Goal: Information Seeking & Learning: Check status

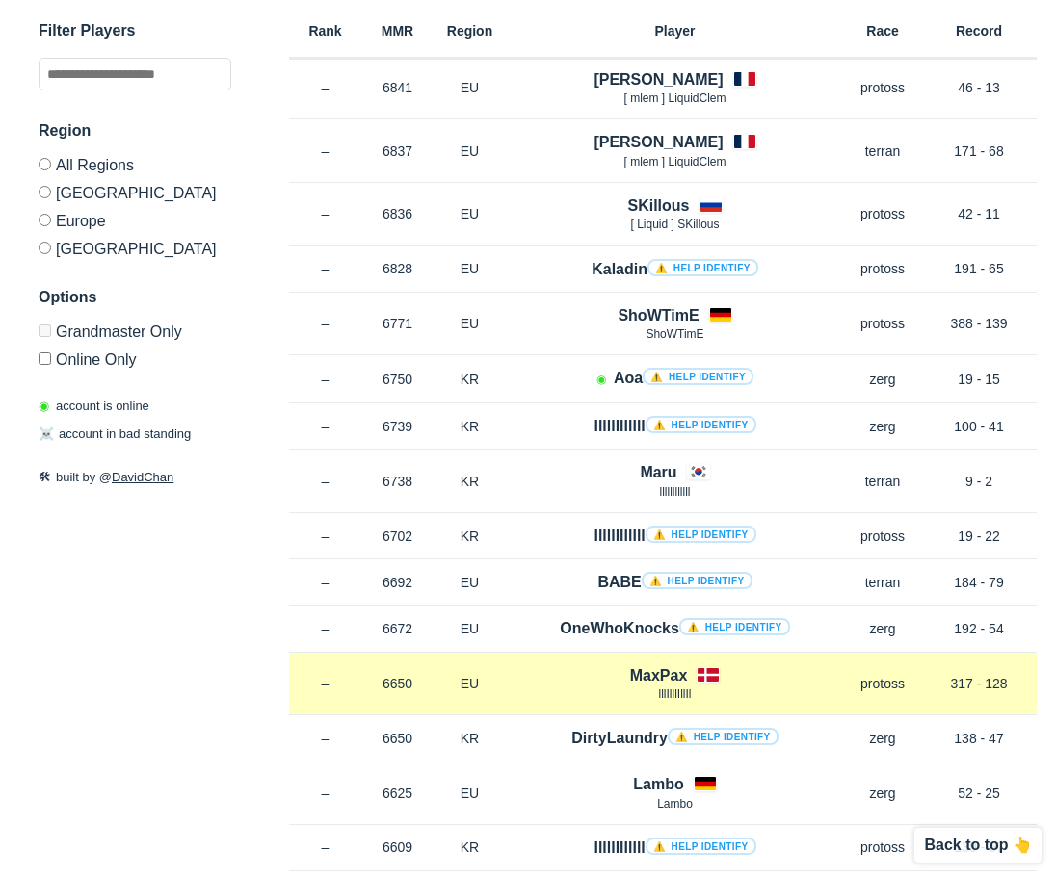
scroll to position [482, 0]
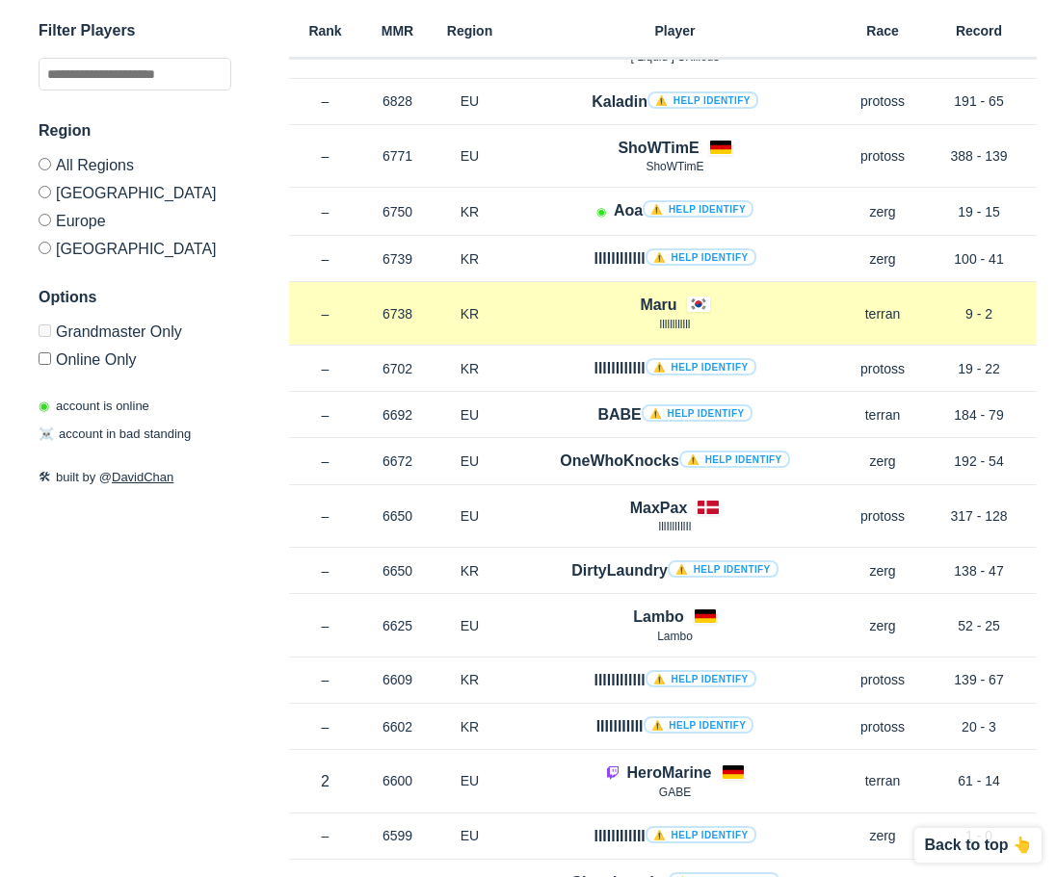
click at [649, 299] on h4 "Maru" at bounding box center [657, 305] width 37 height 22
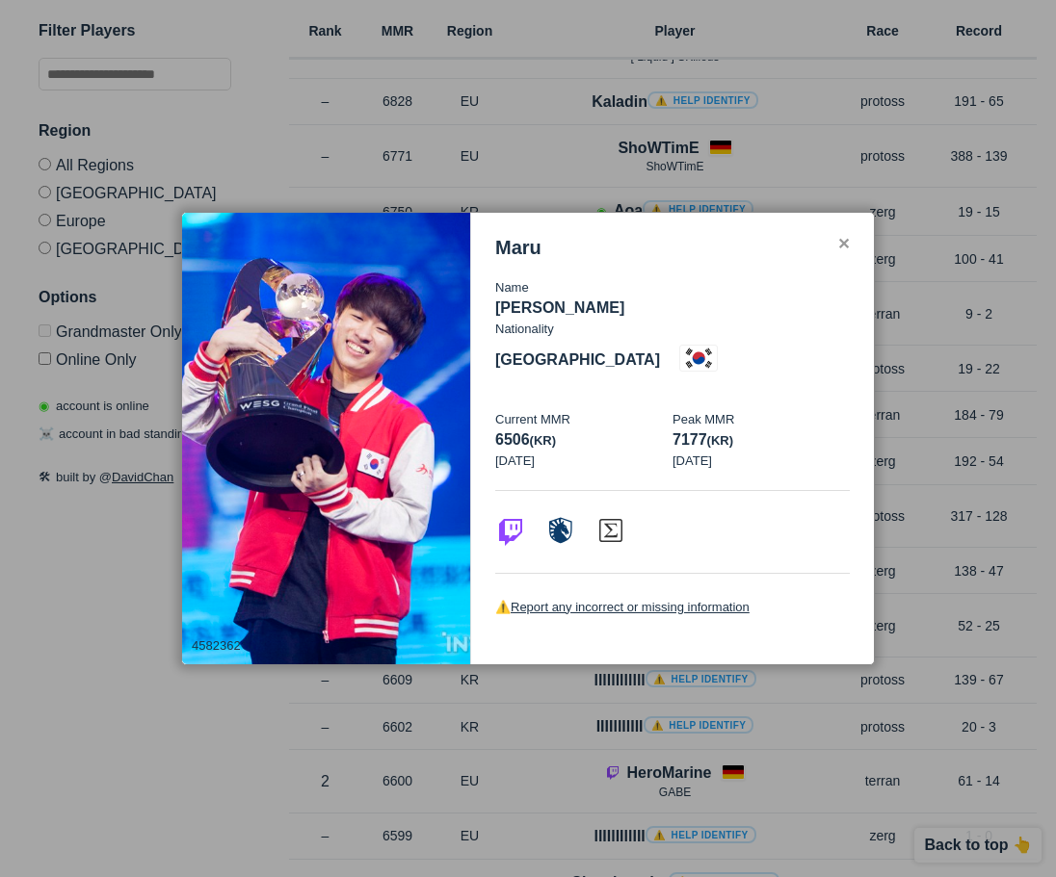
click at [842, 252] on div "✕" at bounding box center [843, 244] width 13 height 15
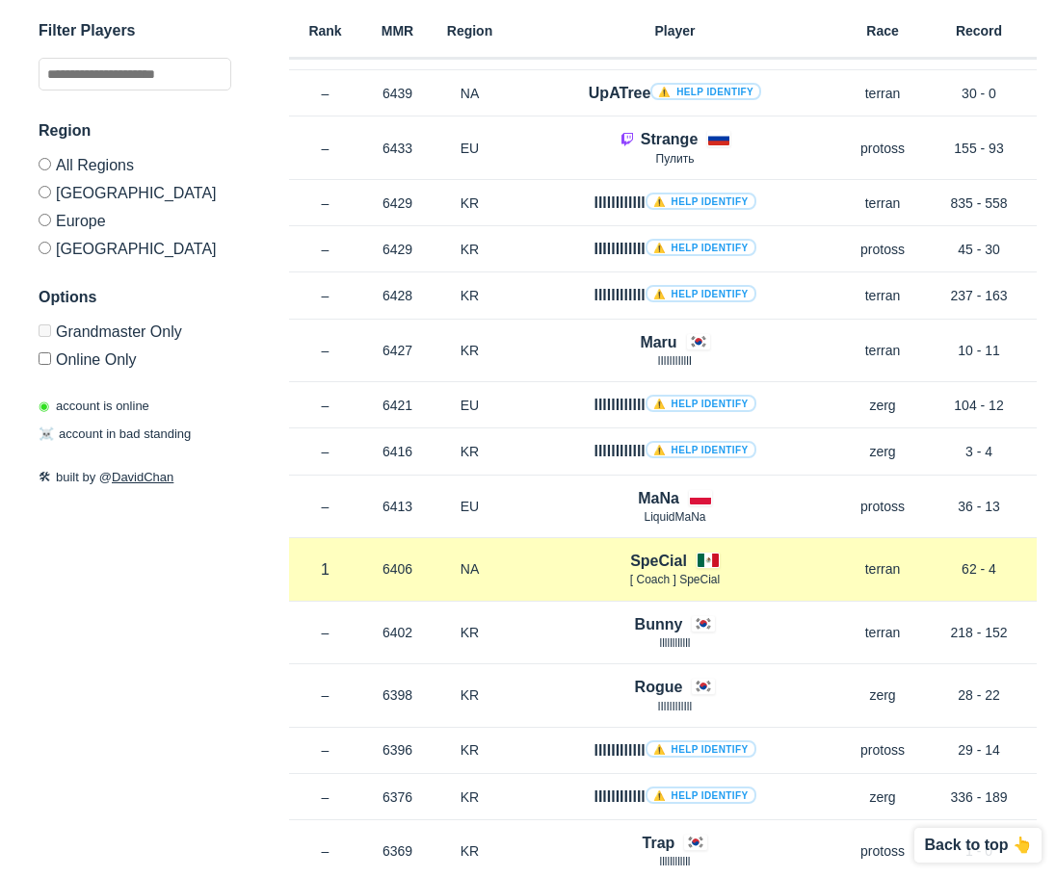
scroll to position [2504, 0]
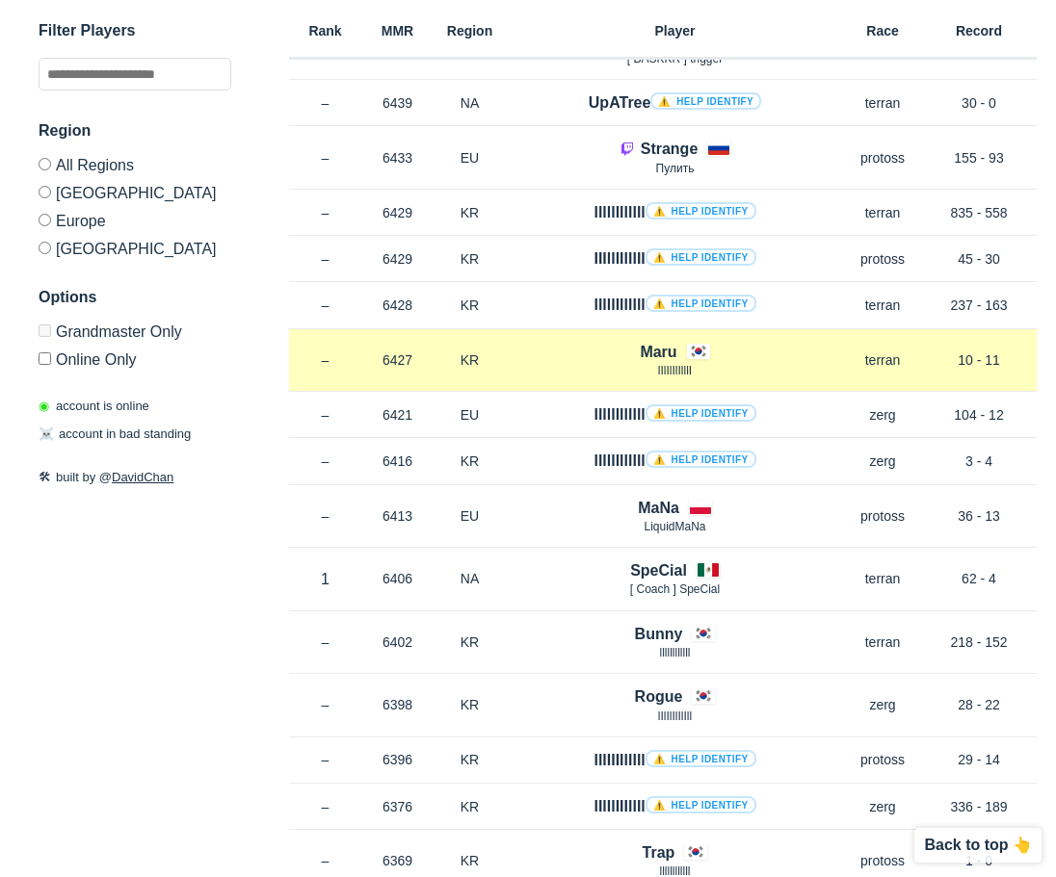
click at [664, 351] on h4 "Maru" at bounding box center [657, 352] width 37 height 22
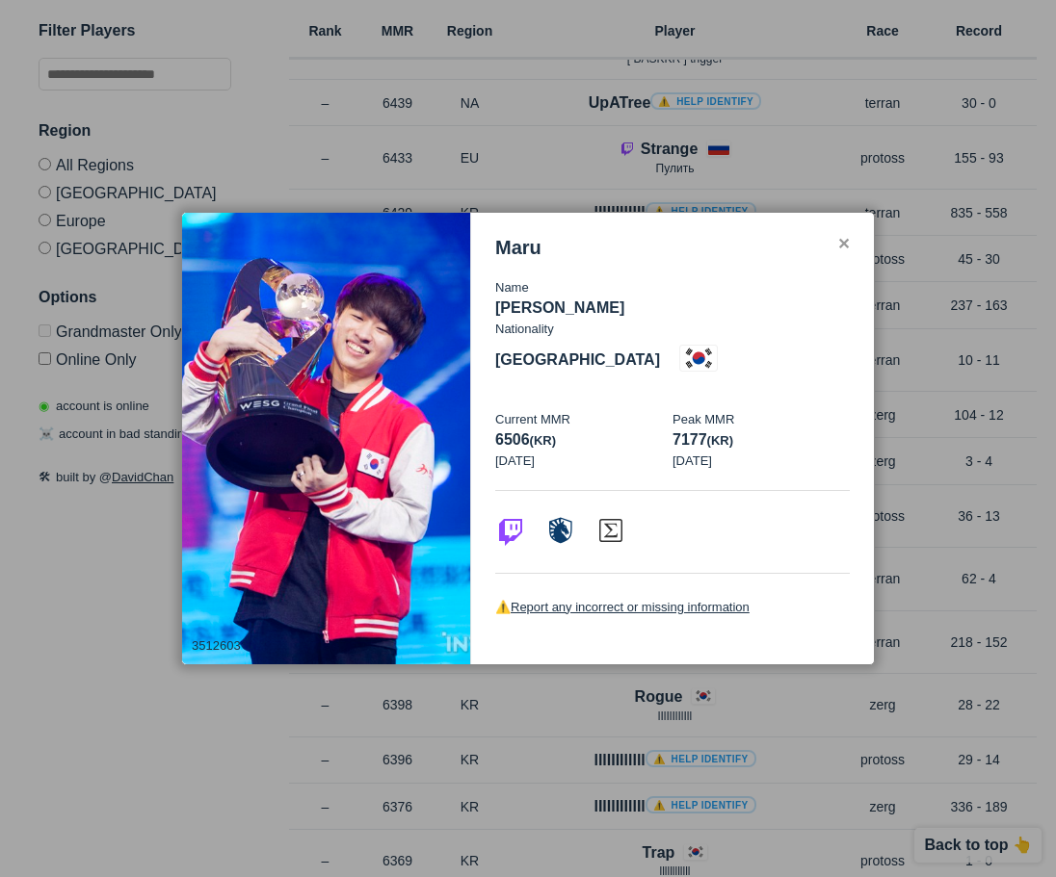
click at [531, 259] on h3 "Maru" at bounding box center [518, 248] width 46 height 22
click at [549, 320] on p "[PERSON_NAME]" at bounding box center [672, 308] width 354 height 23
click at [547, 433] on span "(kr)" at bounding box center [543, 440] width 26 height 14
click at [560, 410] on p "Current MMR" at bounding box center [583, 419] width 177 height 19
click at [755, 452] on p "[DATE]" at bounding box center [760, 461] width 177 height 19
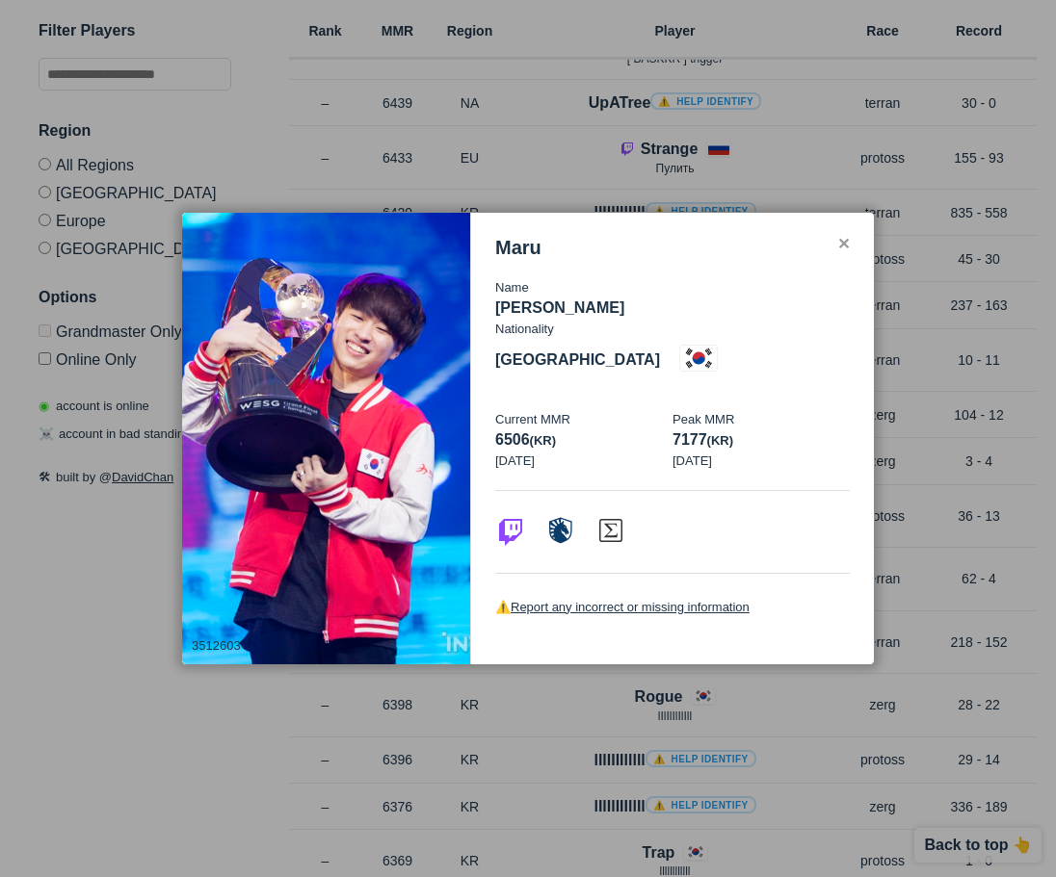
click at [831, 256] on div "Maru Name [PERSON_NAME] Ju Nationality [DEMOGRAPHIC_DATA] Current MMR 6506 (kr)…" at bounding box center [672, 439] width 403 height 453
click at [832, 259] on div "Maru" at bounding box center [672, 248] width 354 height 22
click at [819, 259] on div "Maru" at bounding box center [672, 248] width 354 height 22
click at [820, 243] on div "Maru Name [PERSON_NAME] Ju Nationality [DEMOGRAPHIC_DATA] Current MMR 6506 (kr)…" at bounding box center [672, 439] width 403 height 453
click at [844, 252] on div "✕" at bounding box center [843, 244] width 13 height 15
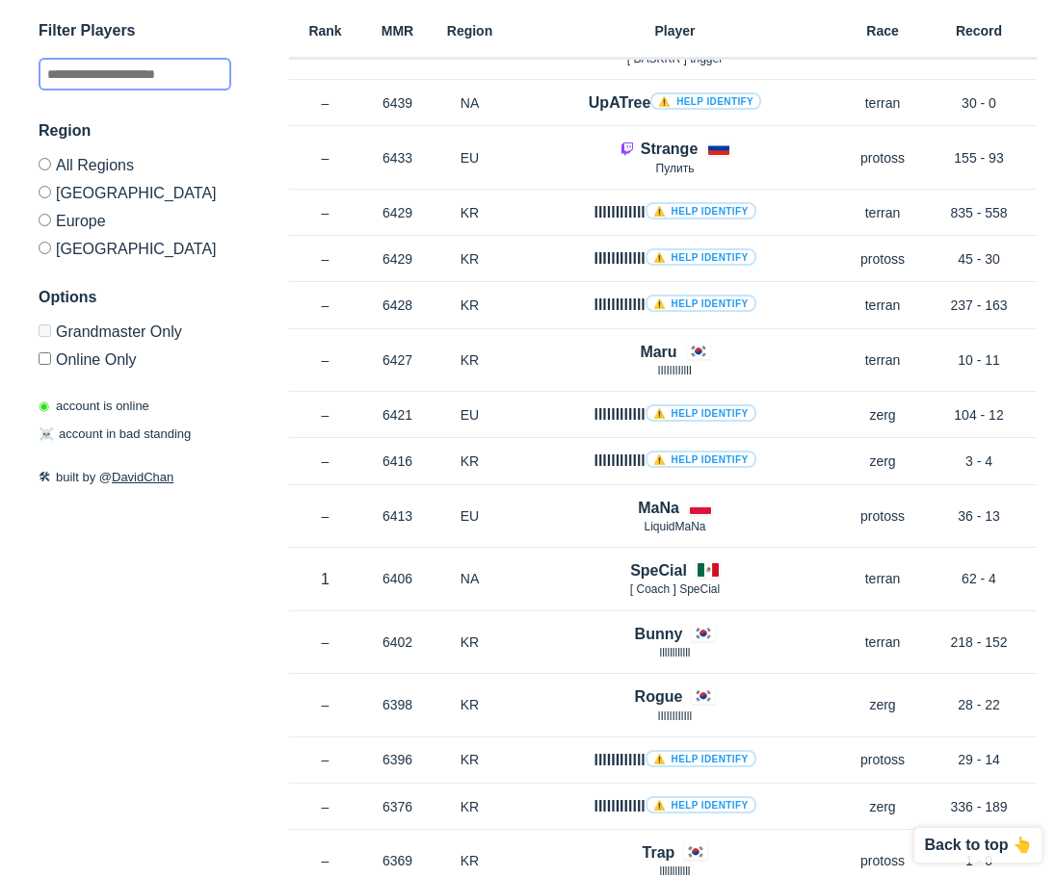
click at [160, 73] on input "text" at bounding box center [135, 74] width 193 height 33
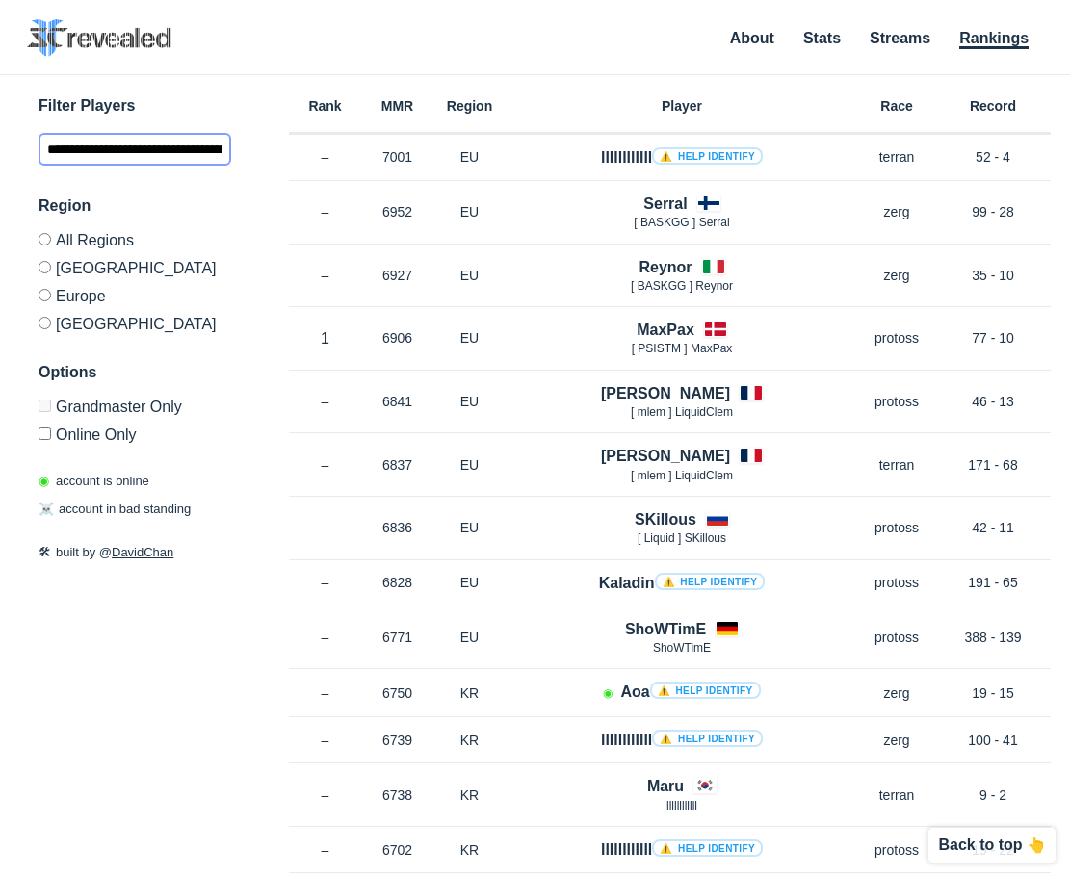
scroll to position [0, 145]
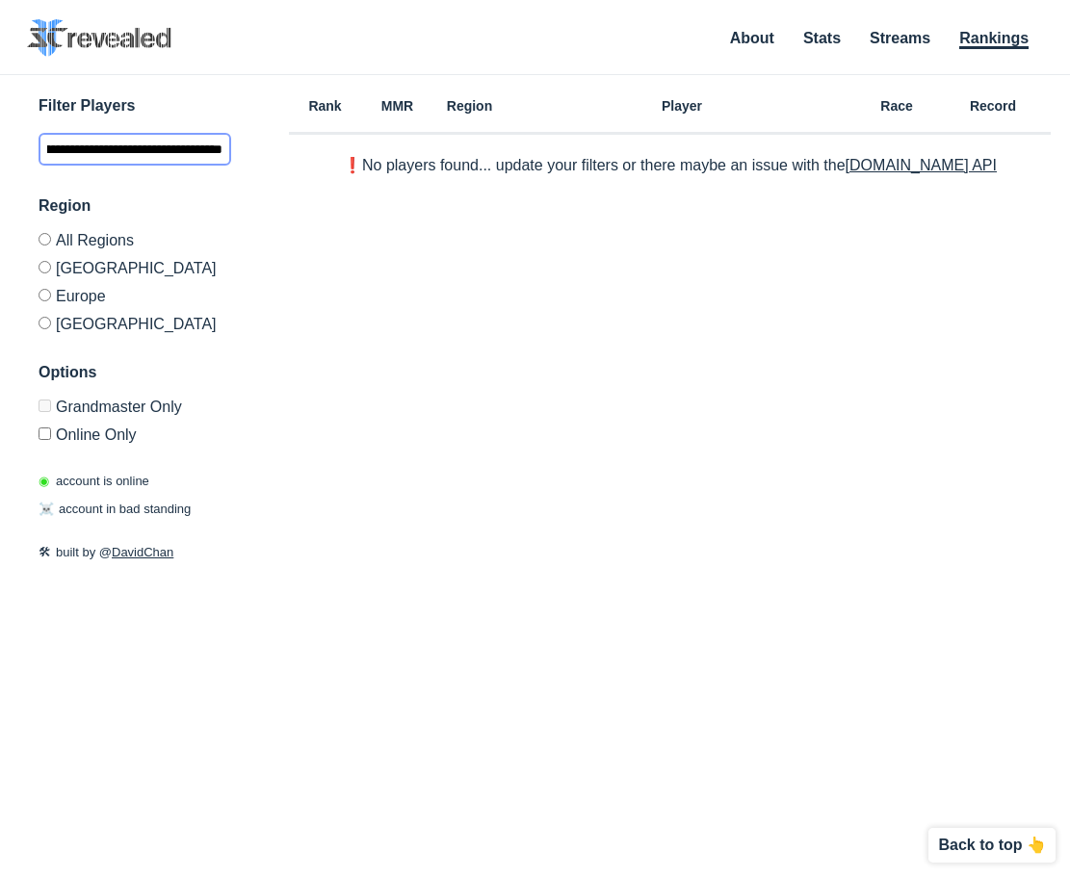
scroll to position [0, 18]
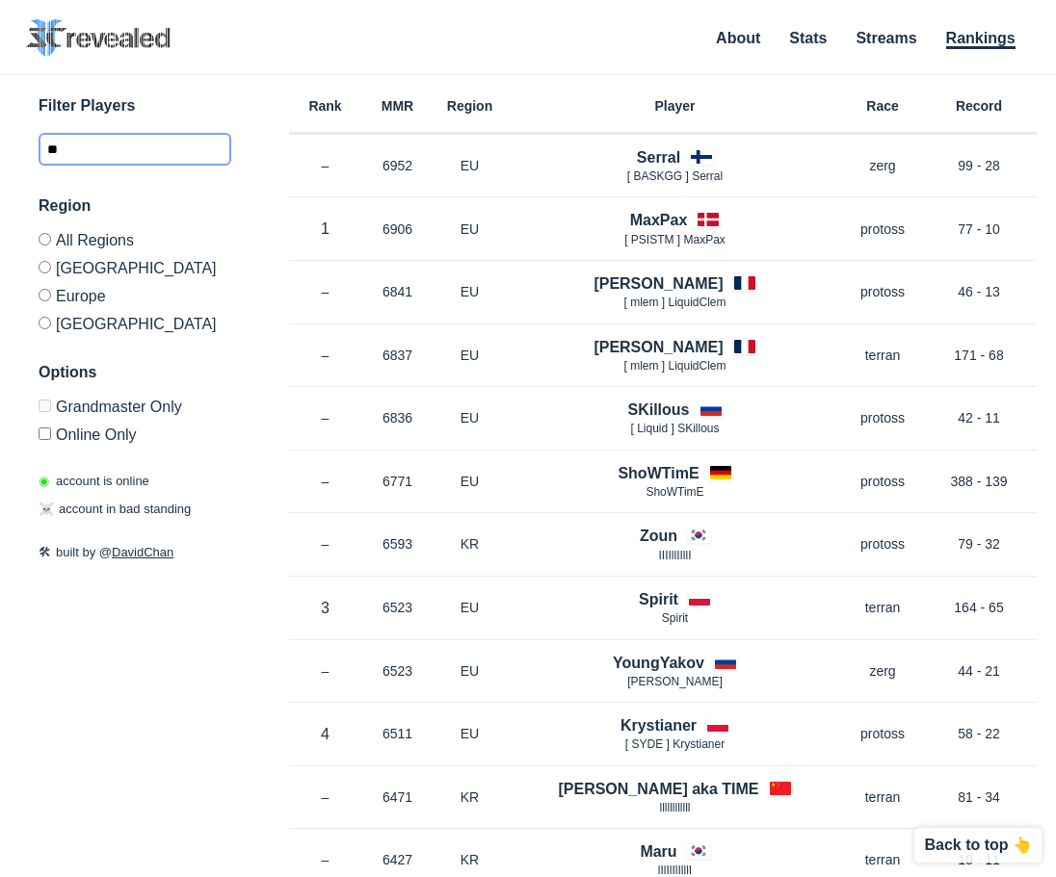
type input "*"
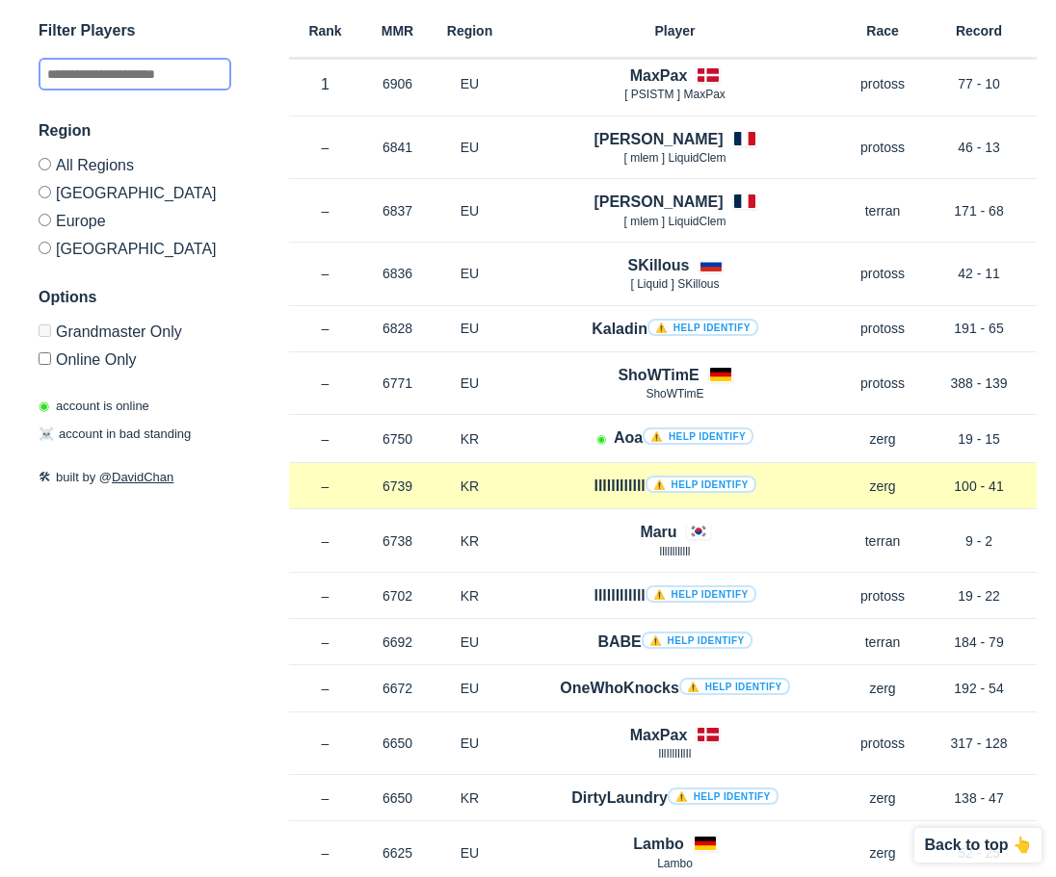
scroll to position [289, 0]
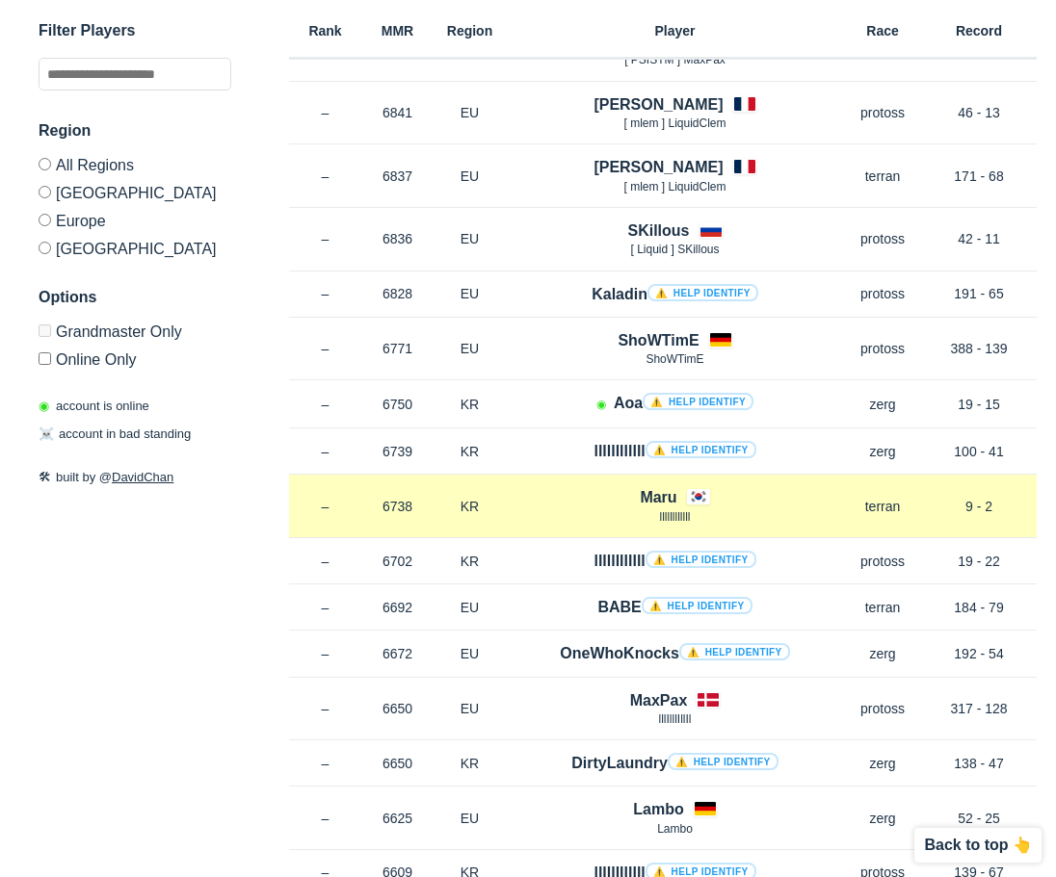
click at [664, 495] on h4 "Maru" at bounding box center [657, 497] width 37 height 22
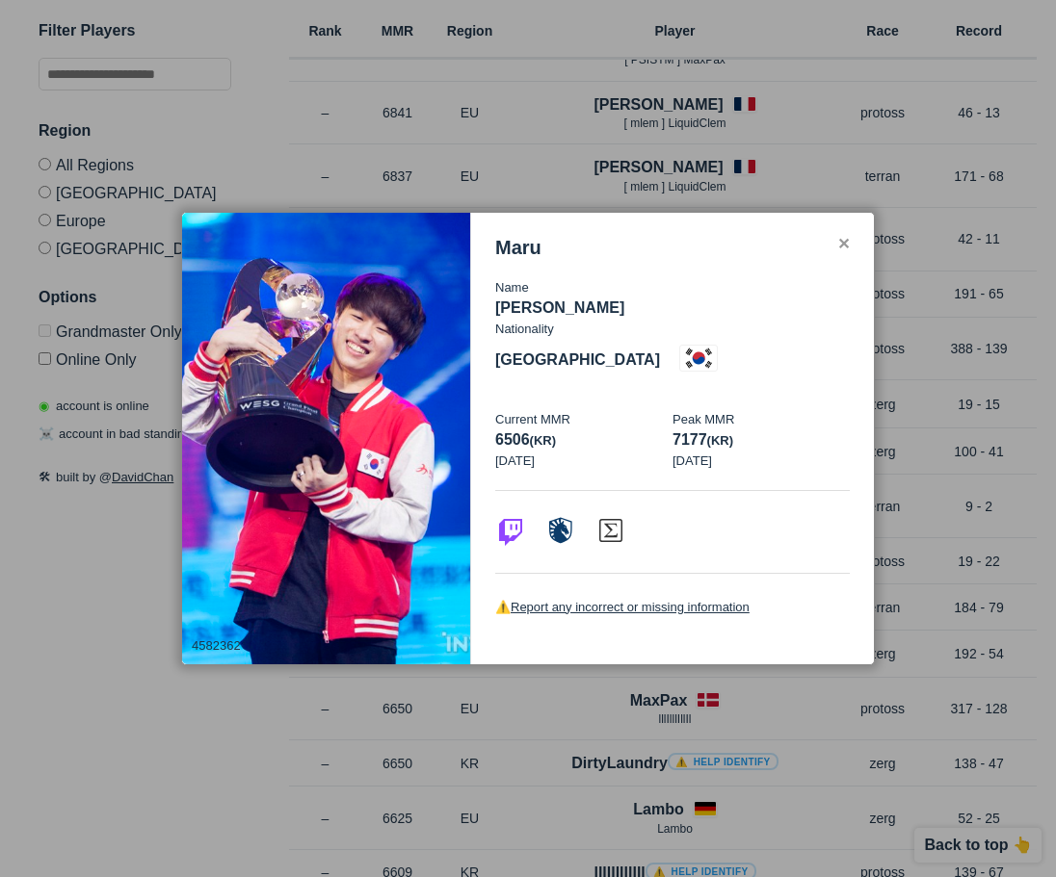
click at [853, 261] on div "Maru Name [PERSON_NAME] Ju Nationality [DEMOGRAPHIC_DATA] Current MMR 6506 (kr)…" at bounding box center [672, 439] width 403 height 453
click at [851, 253] on div "Maru Name [PERSON_NAME] Ju Nationality [DEMOGRAPHIC_DATA] Current MMR 6506 (kr)…" at bounding box center [672, 439] width 403 height 453
click at [842, 259] on div "Maru" at bounding box center [672, 248] width 354 height 22
click at [839, 252] on div "✕" at bounding box center [843, 244] width 13 height 15
